Goal: Find specific page/section: Find specific page/section

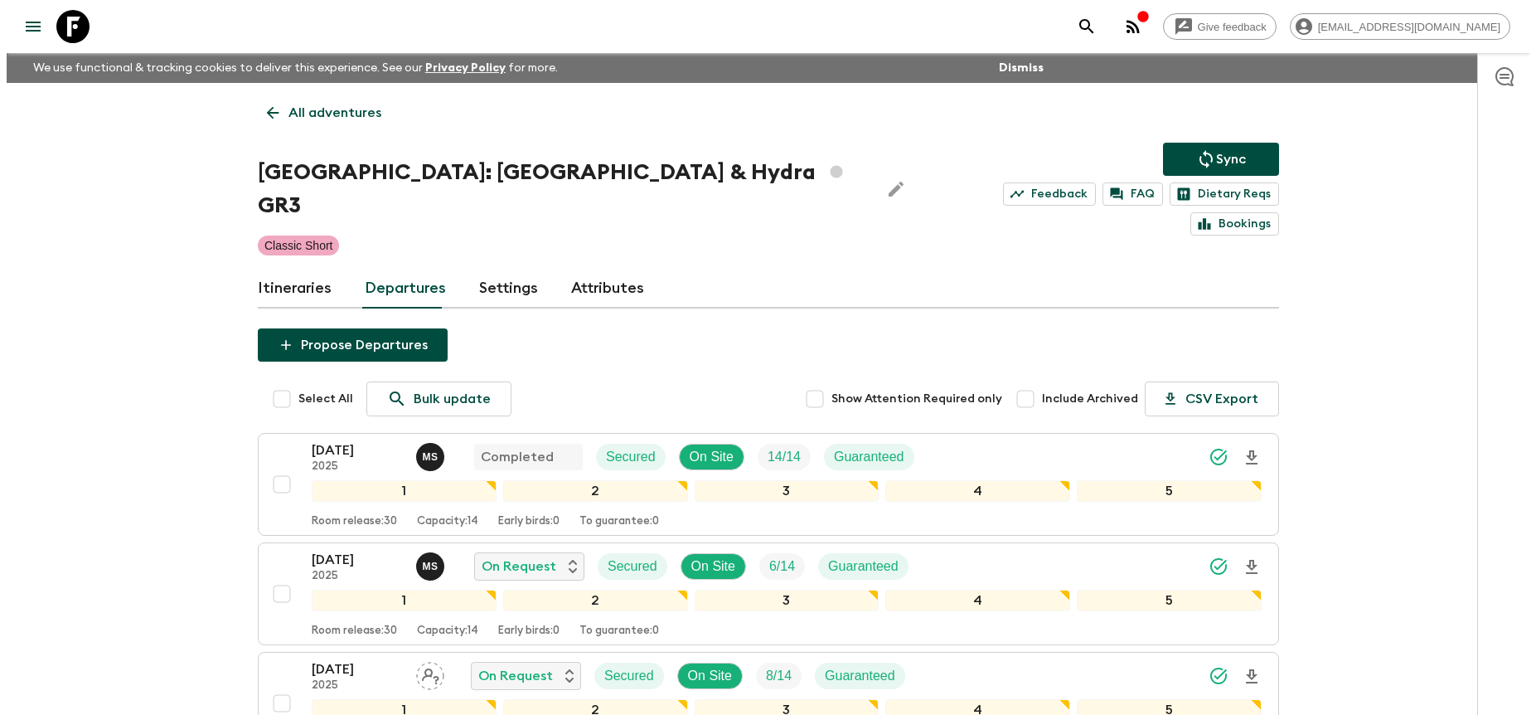
scroll to position [439, 0]
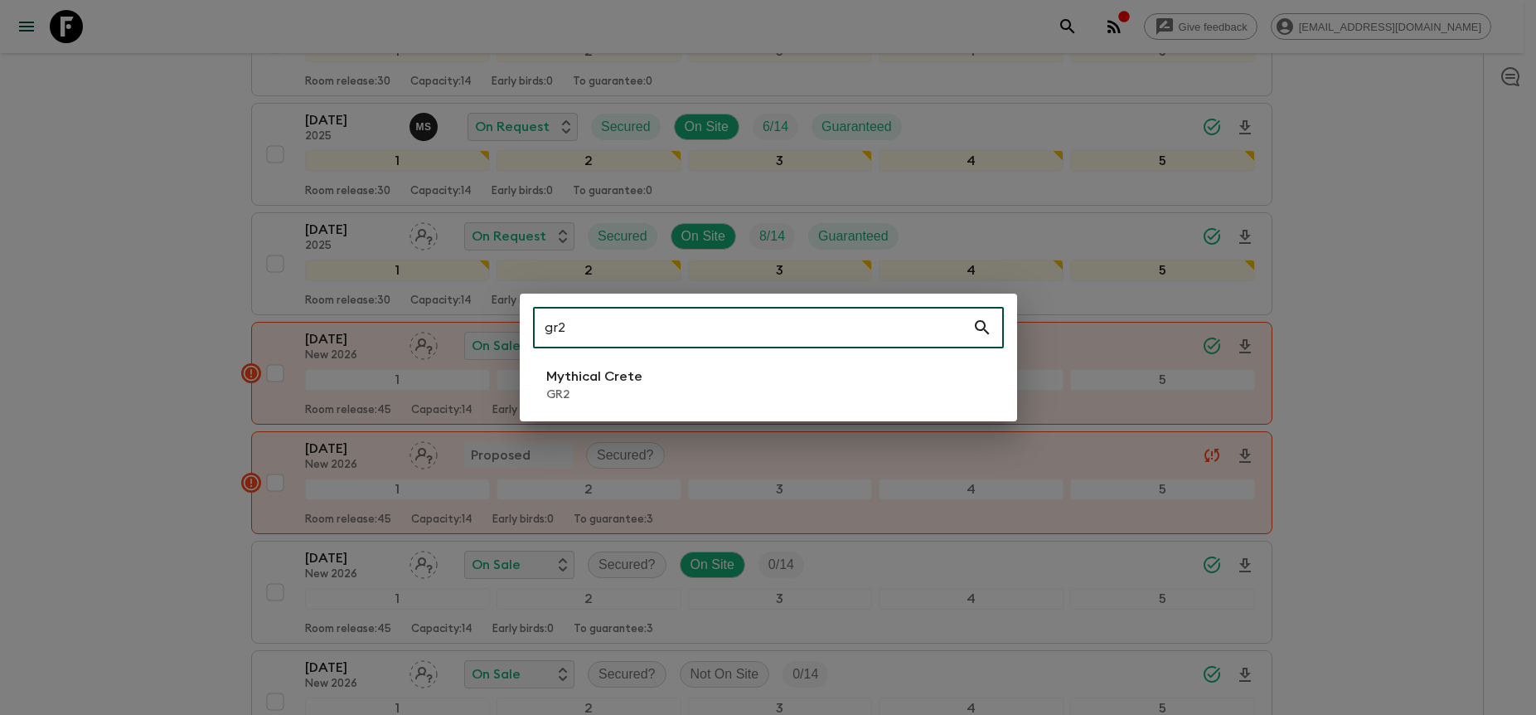
type input "gr2"
click at [733, 403] on li "Mythical Crete GR2" at bounding box center [768, 384] width 471 height 46
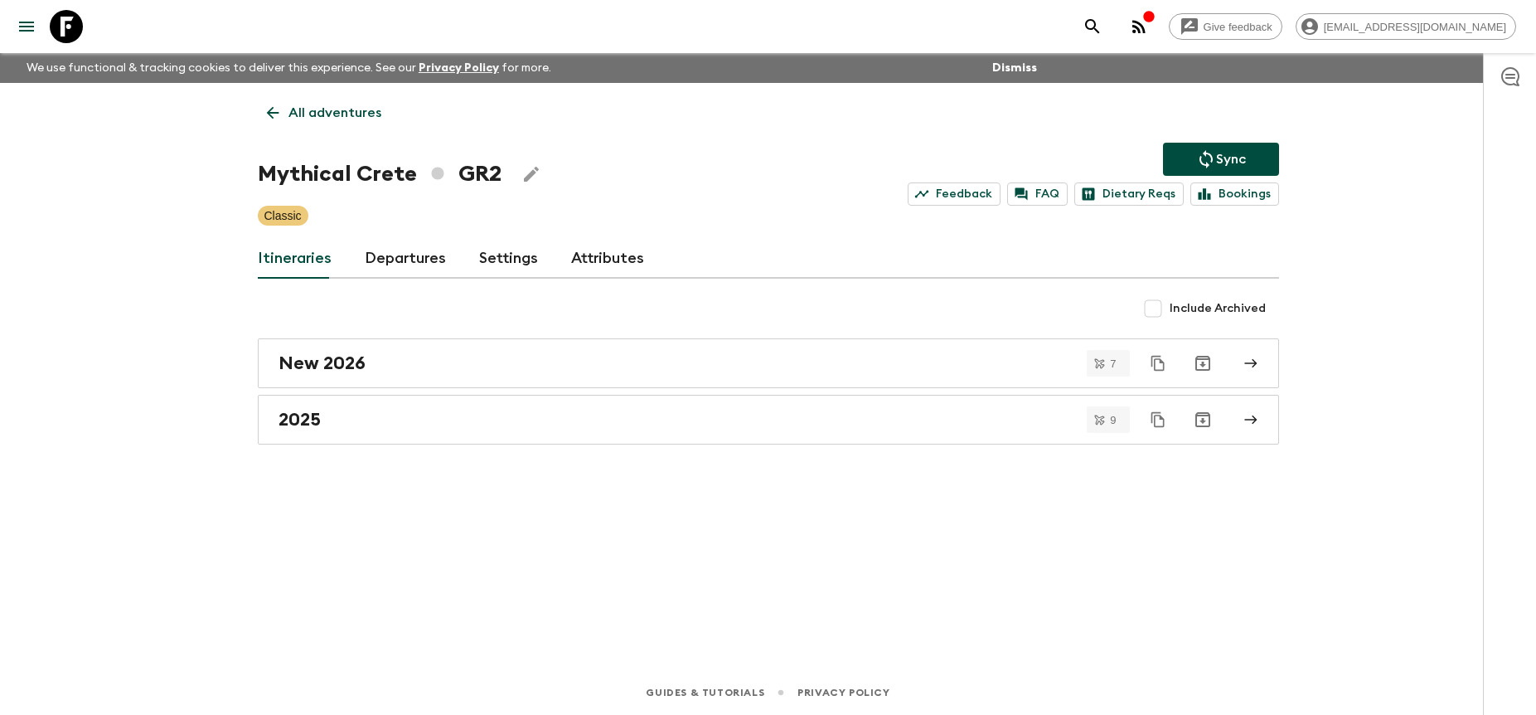
click at [418, 258] on link "Departures" at bounding box center [405, 259] width 81 height 40
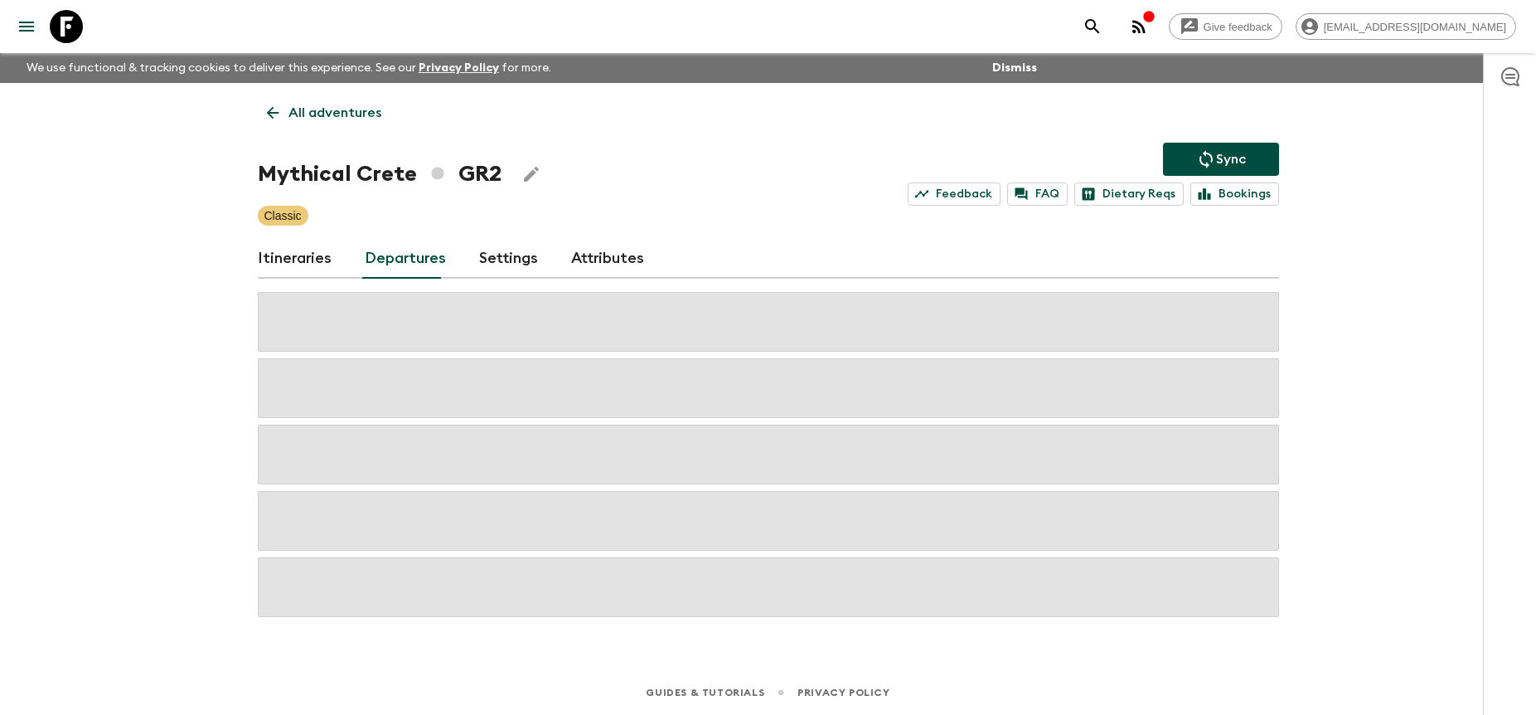
click at [1328, 356] on div "Give feedback [PERSON_NAME][EMAIL_ADDRESS][DOMAIN_NAME] We use functional & tra…" at bounding box center [768, 357] width 1536 height 715
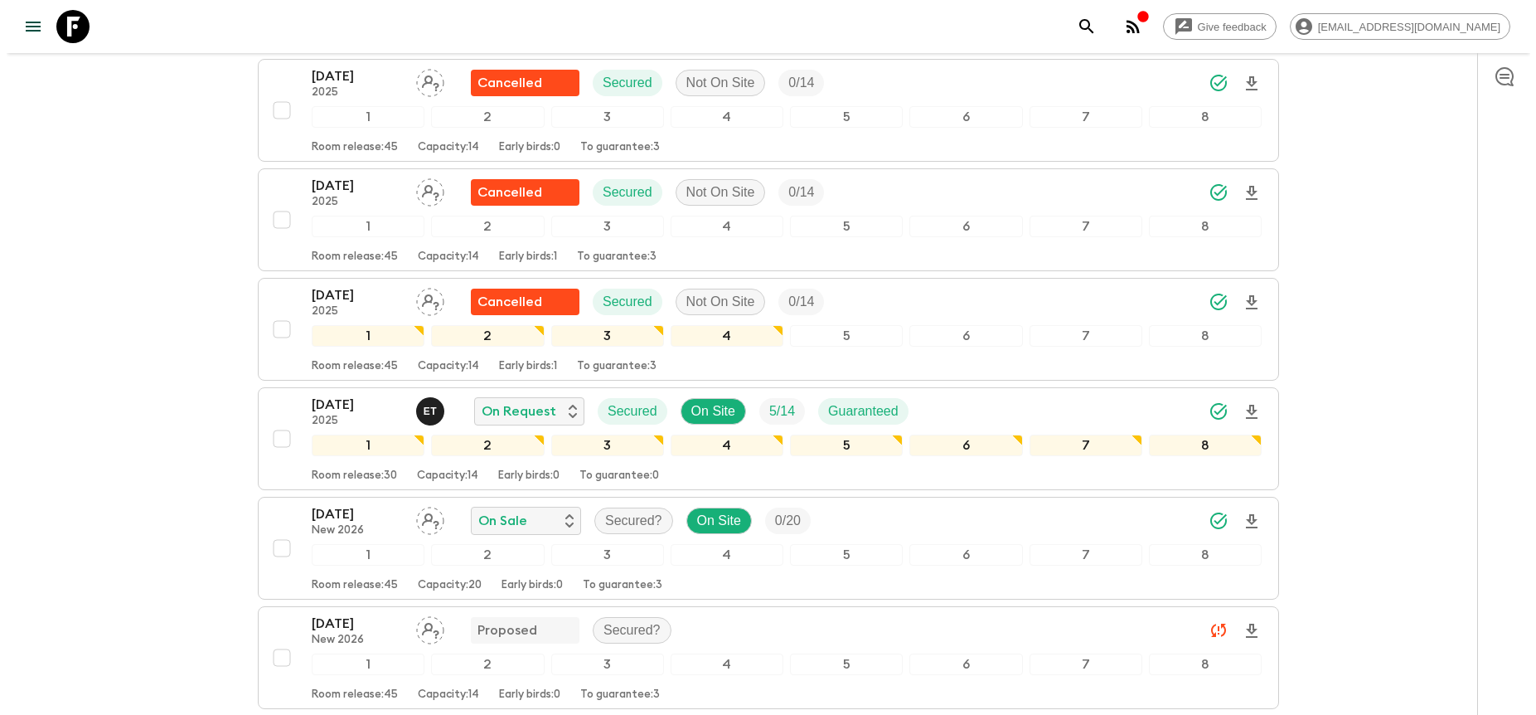
scroll to position [895, 0]
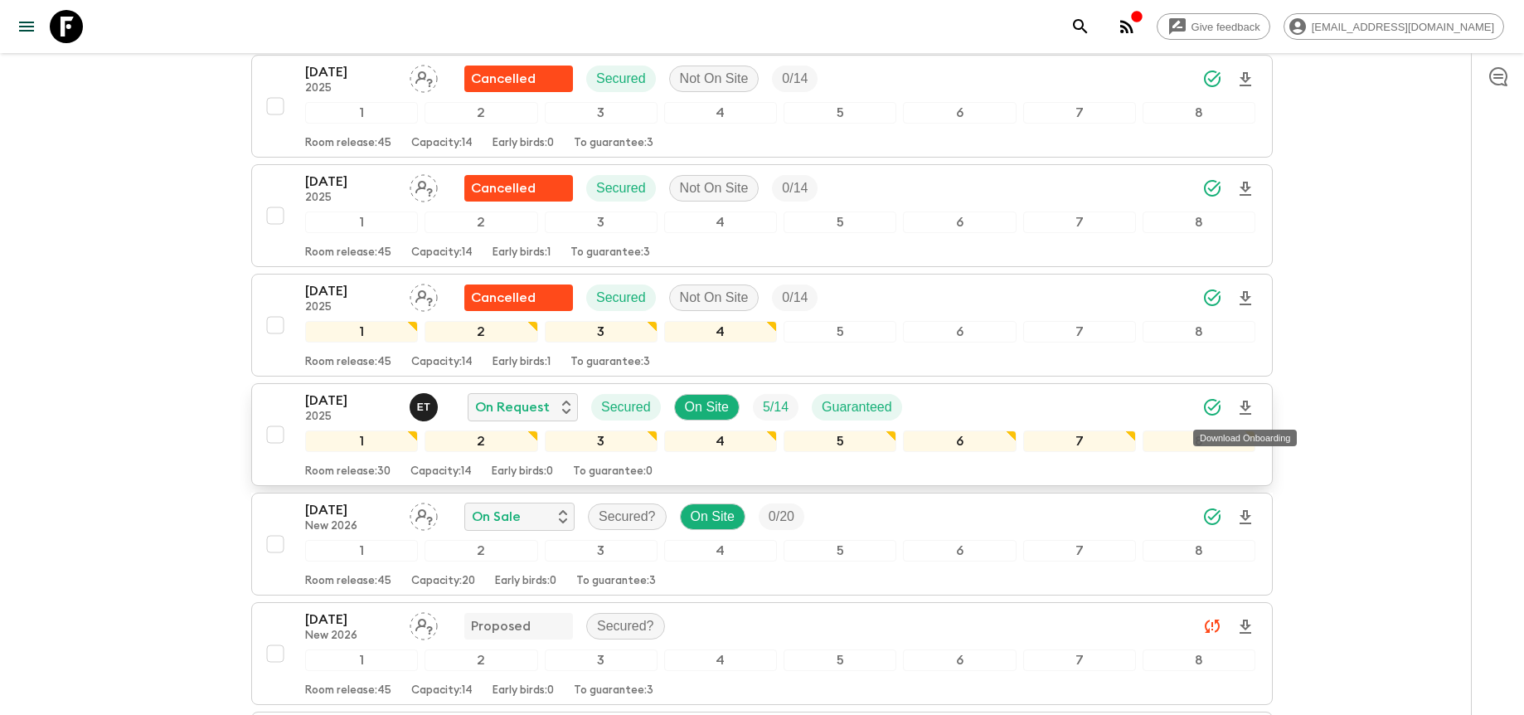
click at [1250, 405] on icon "Download Onboarding" at bounding box center [1245, 408] width 20 height 20
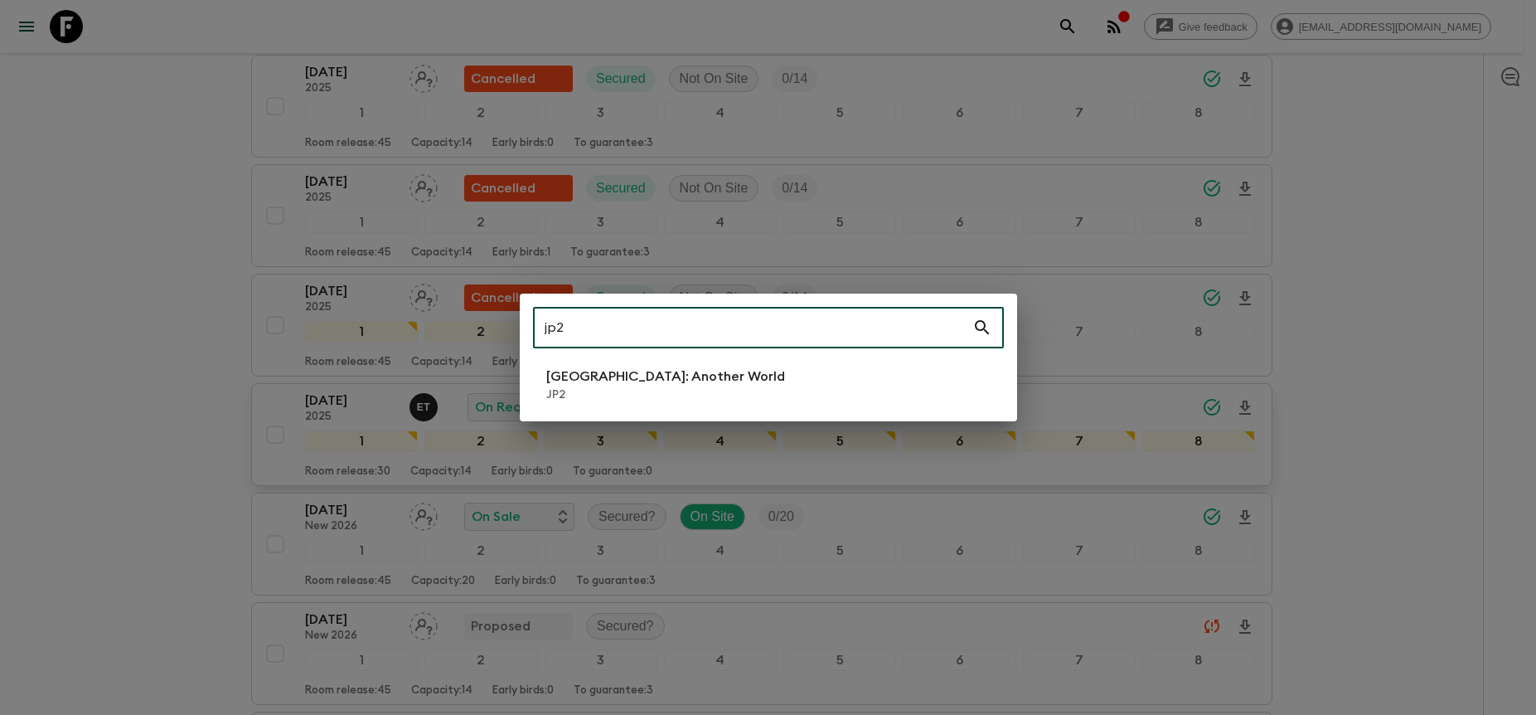
type input "jp2"
click at [801, 383] on li "[GEOGRAPHIC_DATA]: Another World JP2" at bounding box center [768, 384] width 471 height 46
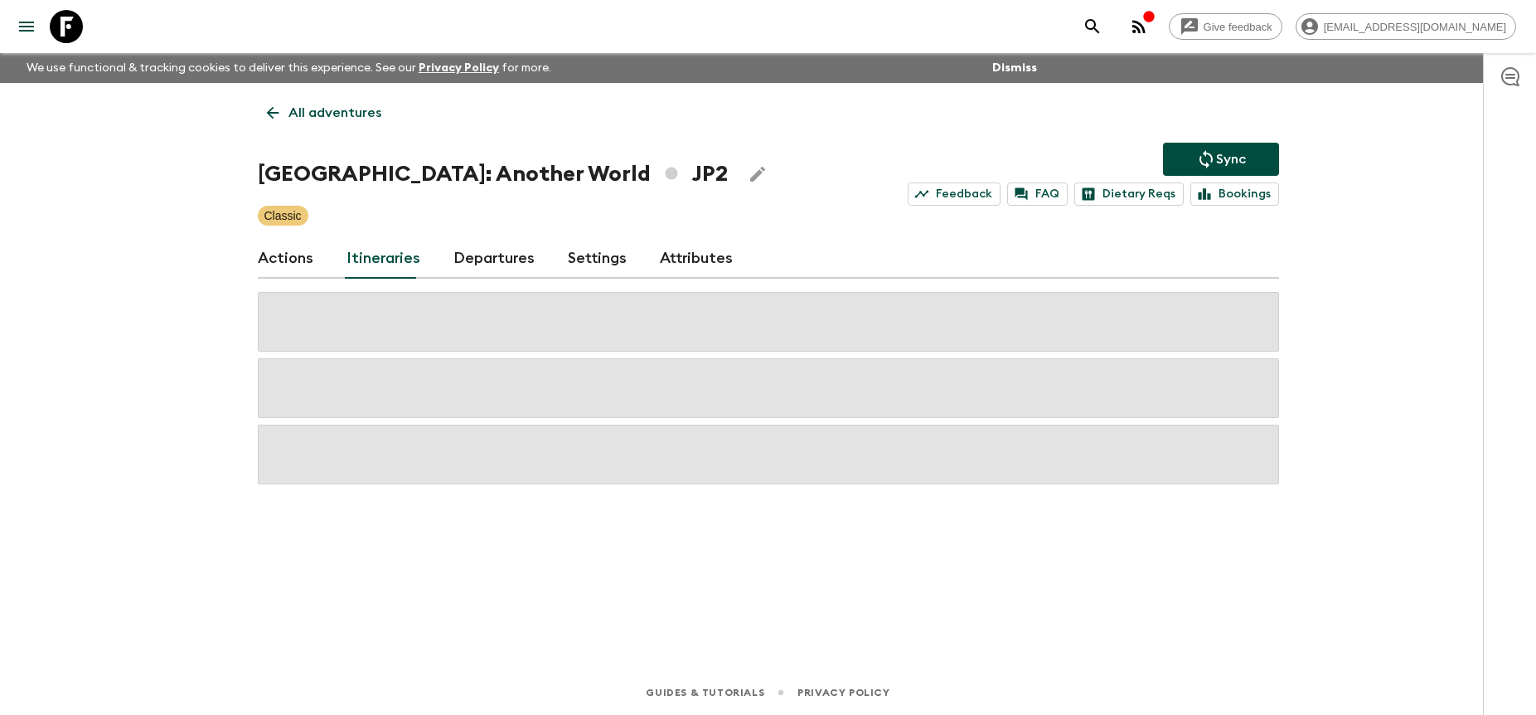
click at [498, 256] on link "Departures" at bounding box center [493, 259] width 81 height 40
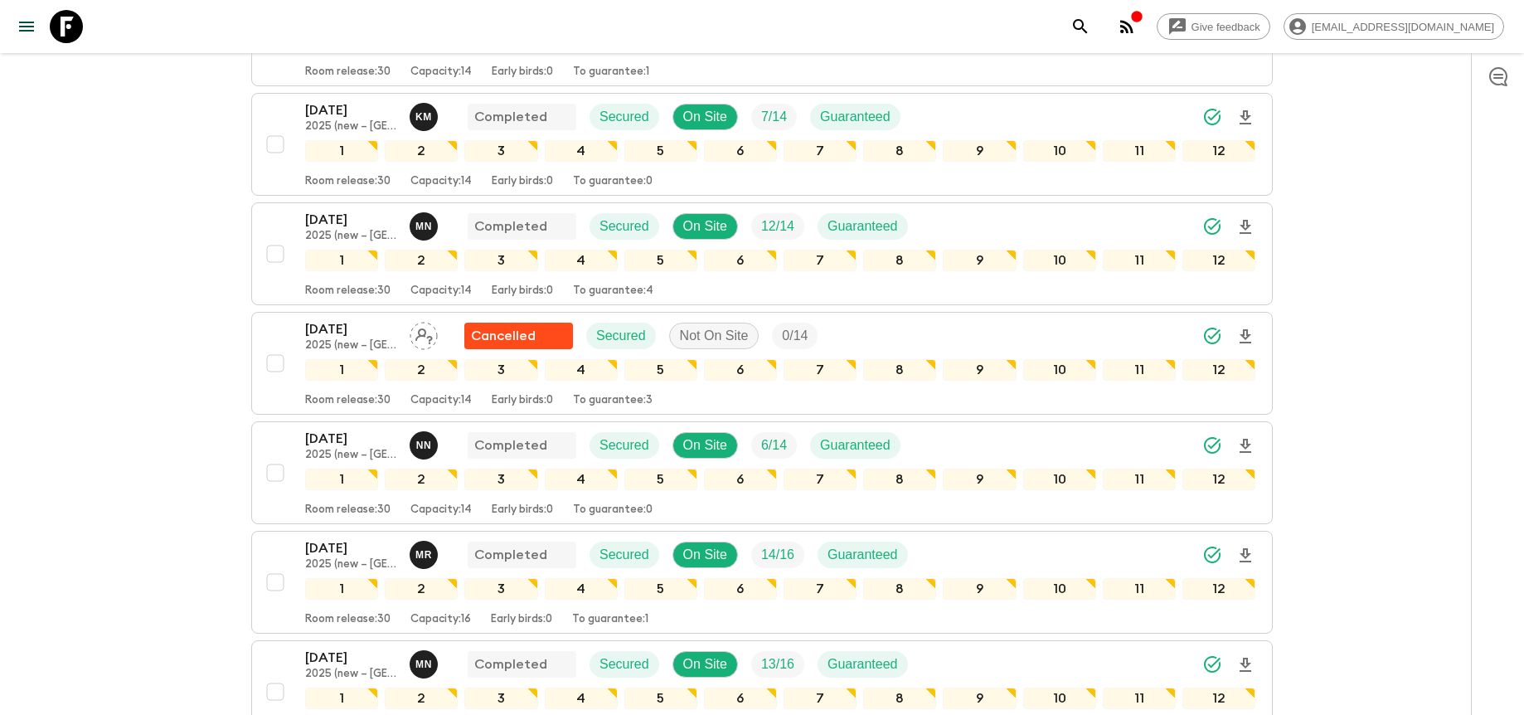
scroll to position [986, 0]
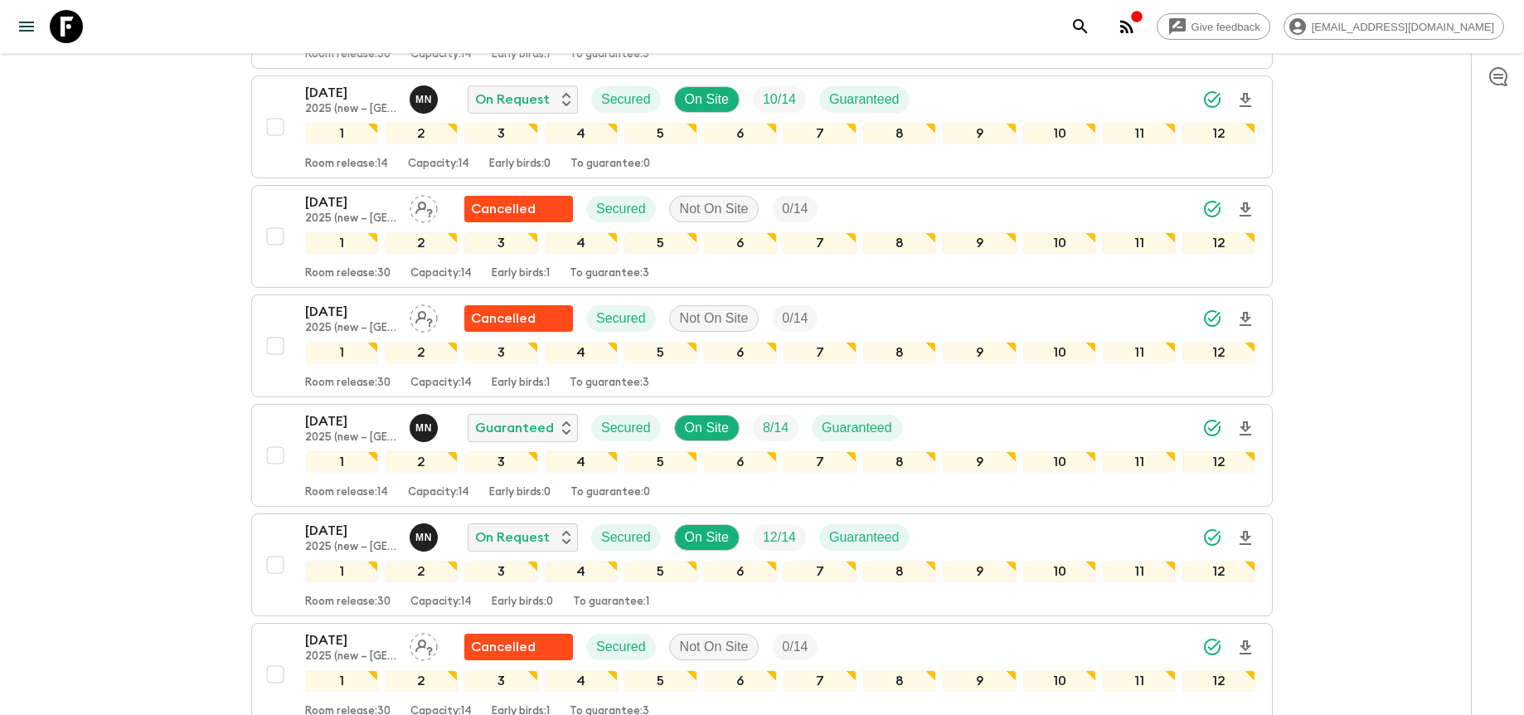
scroll to position [2933, 0]
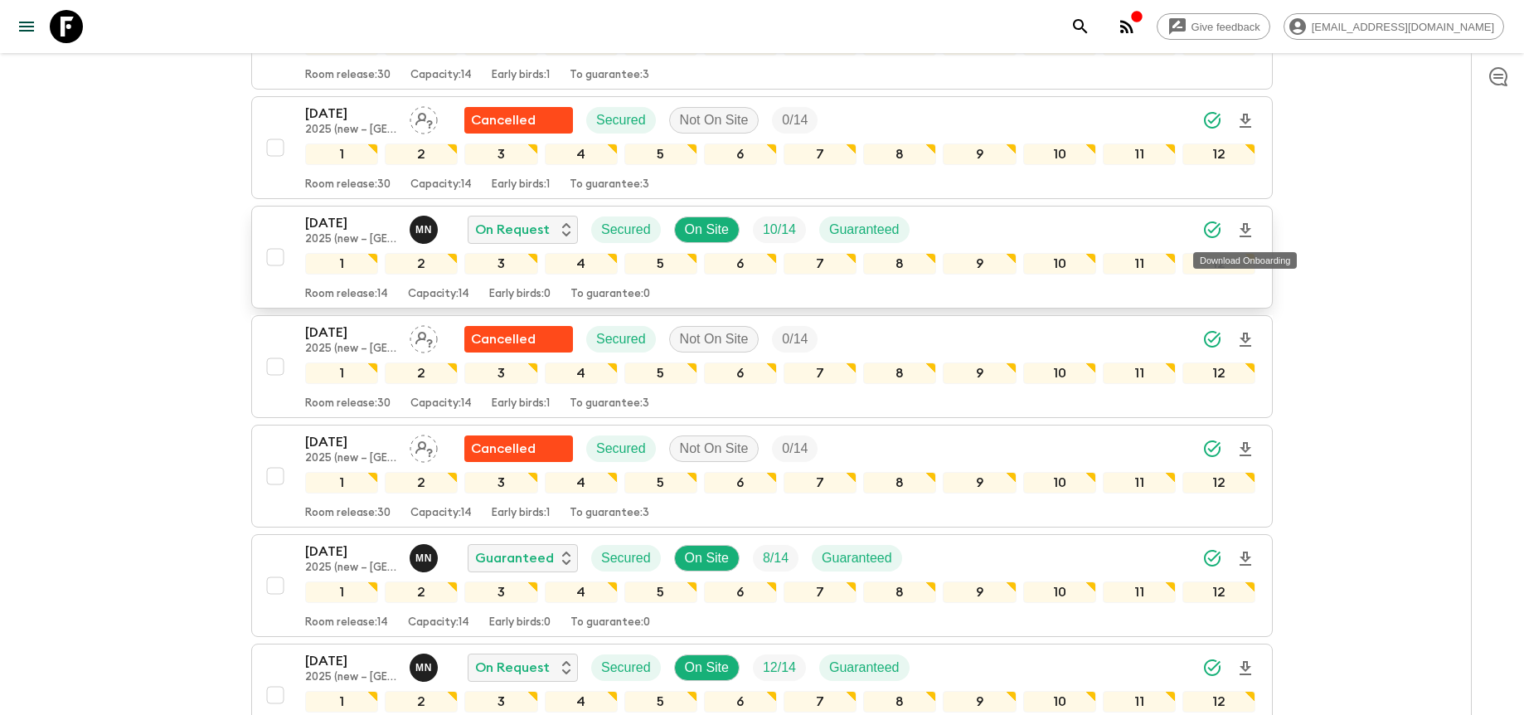
click at [1247, 229] on icon "Download Onboarding" at bounding box center [1245, 230] width 12 height 14
